Goal: Transaction & Acquisition: Purchase product/service

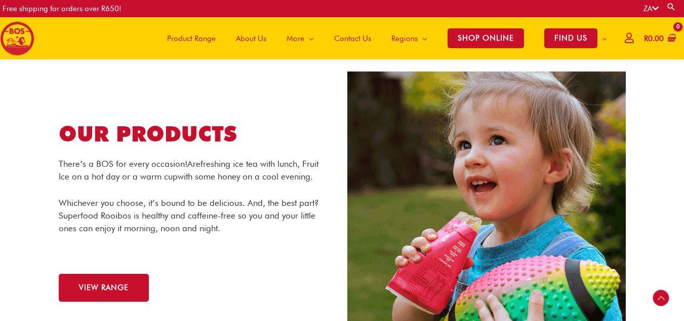
scroll to position [965, 0]
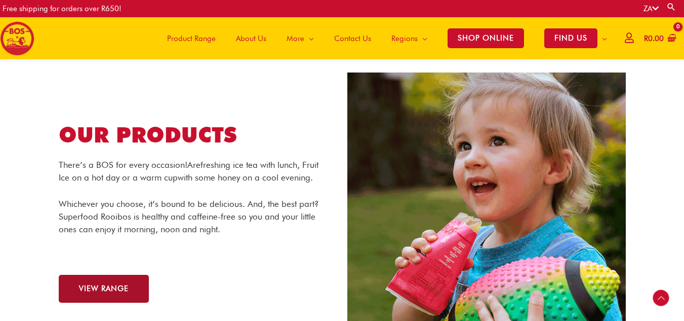
click at [104, 286] on span "VIEW RANGE" at bounding box center [104, 289] width 50 height 8
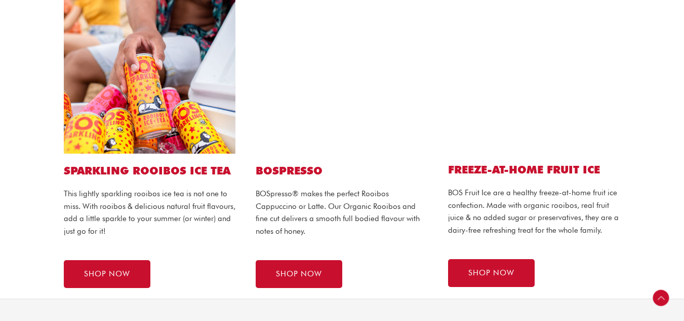
scroll to position [598, 0]
